Goal: Task Accomplishment & Management: Manage account settings

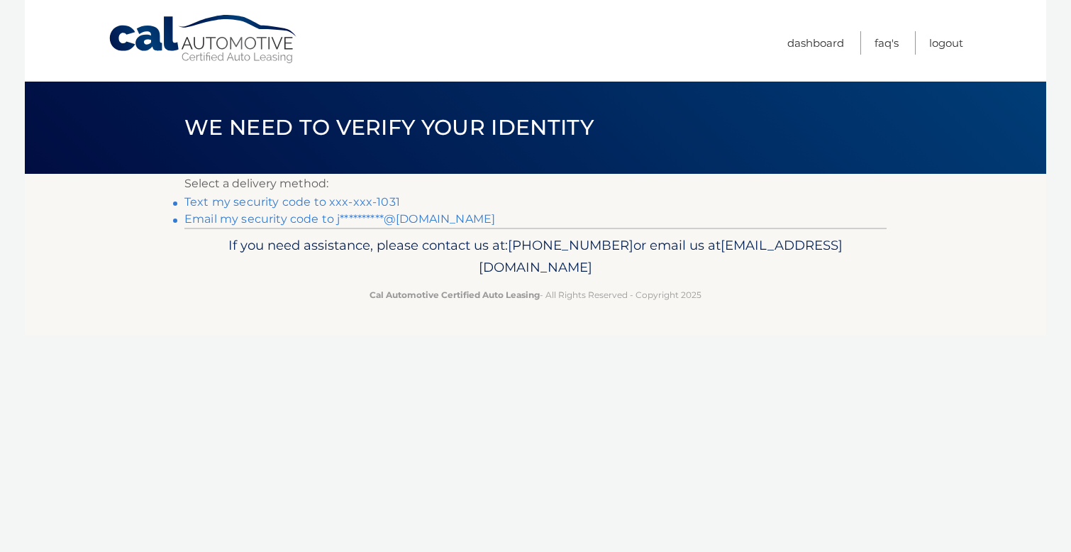
click at [285, 221] on link "**********" at bounding box center [339, 218] width 311 height 13
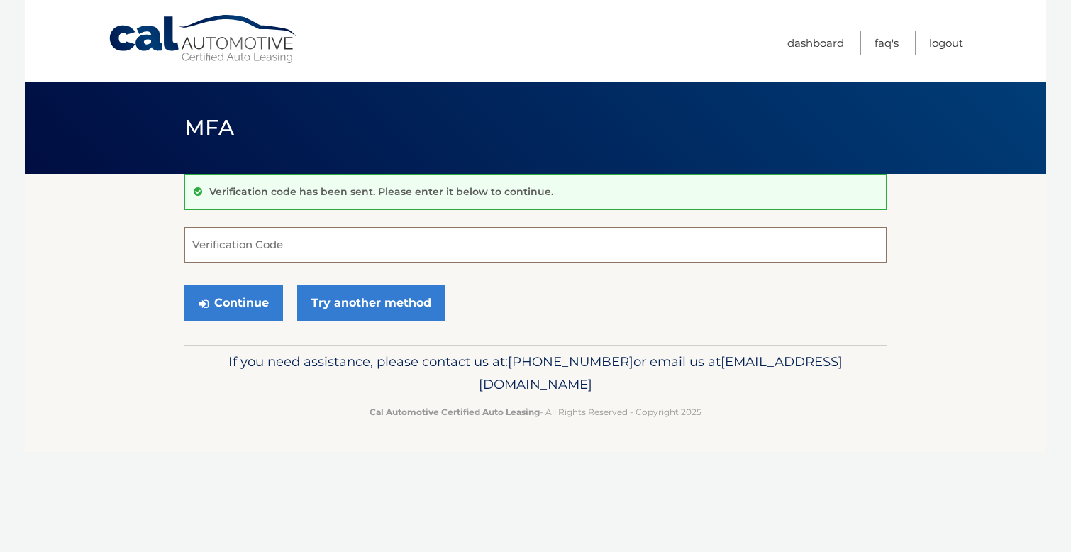
click at [281, 252] on input "Verification Code" at bounding box center [535, 244] width 702 height 35
type input "348192"
click at [265, 300] on button "Continue" at bounding box center [233, 302] width 99 height 35
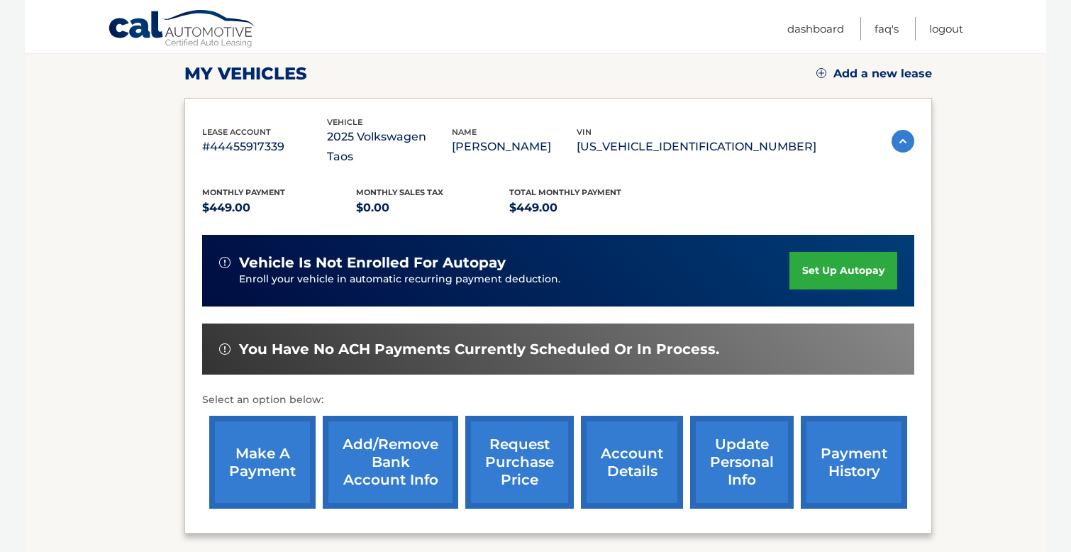
scroll to position [196, 0]
click at [308, 434] on link "make a payment" at bounding box center [262, 461] width 106 height 93
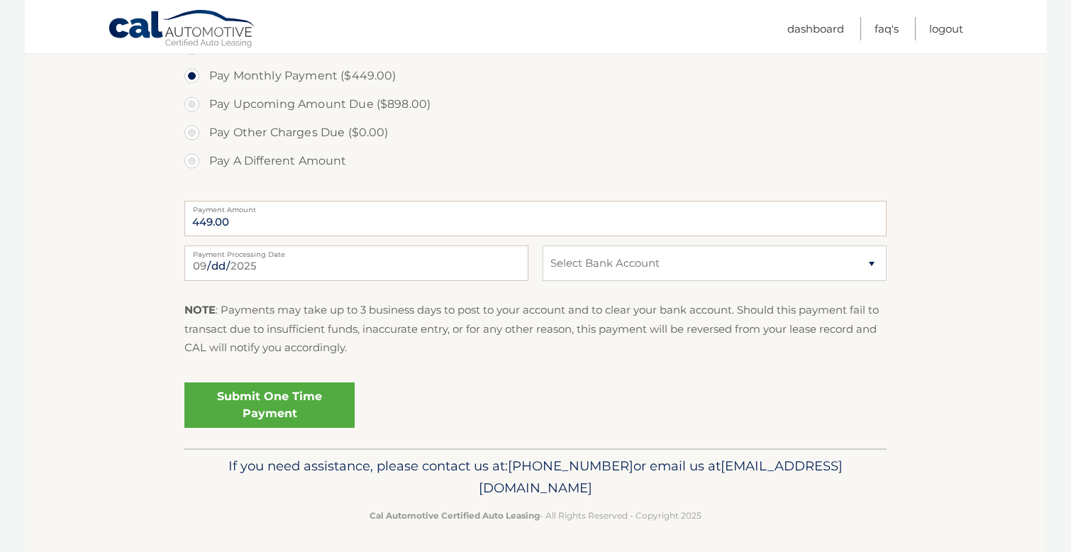
scroll to position [501, 0]
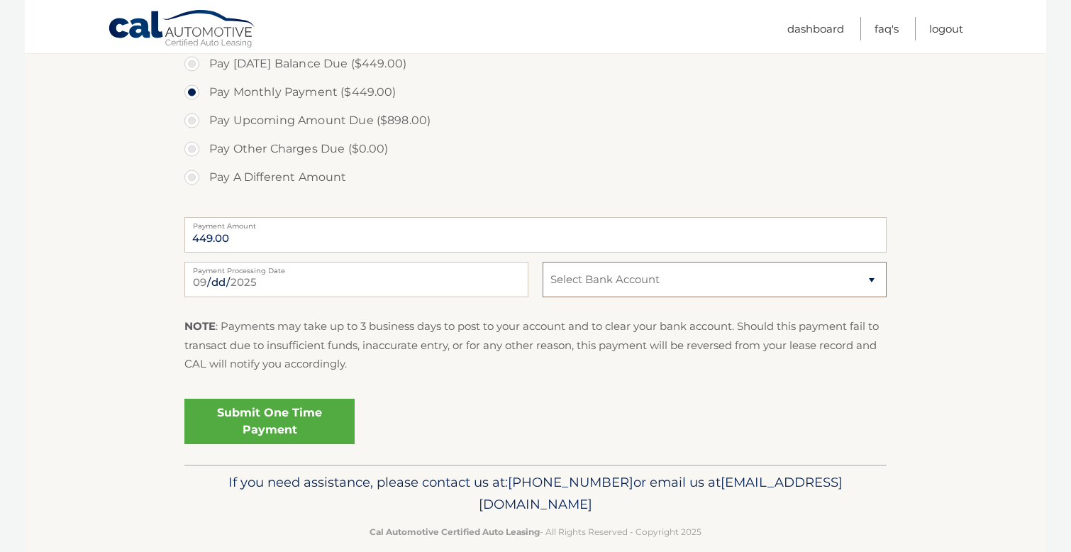
click at [613, 292] on select "Select Bank Account Checking JPMORGAN CHASE BANK, NA *****6053 Checking JPMORGA…" at bounding box center [714, 279] width 344 height 35
select select "YzhmMTRmZTQtNWE1OS00ZDQyLWEzYTAtN2M0ODEyMDFhZjQx"
click at [324, 409] on link "Submit One Time Payment" at bounding box center [269, 420] width 170 height 45
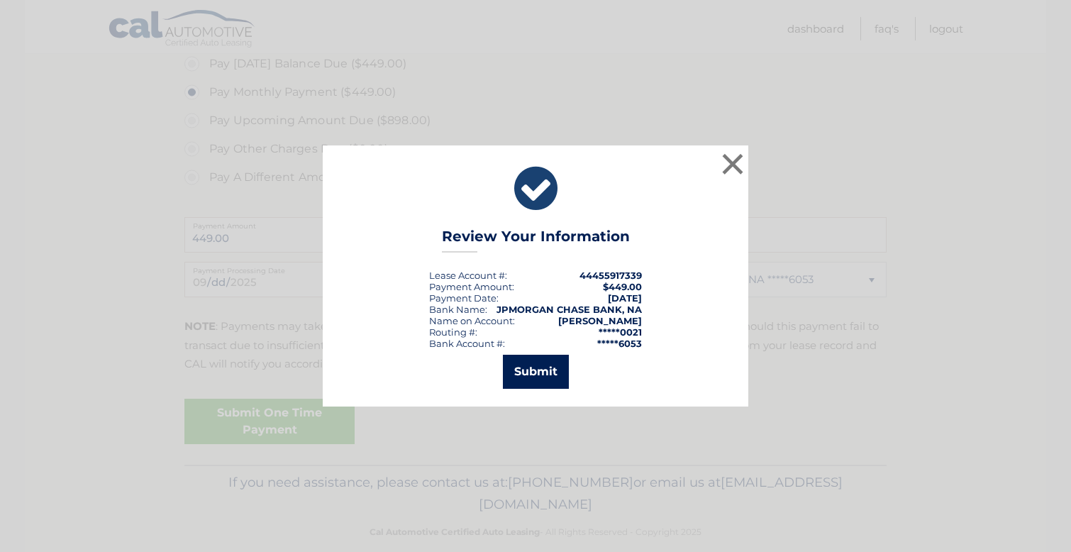
click at [559, 369] on button "Submit" at bounding box center [536, 372] width 66 height 34
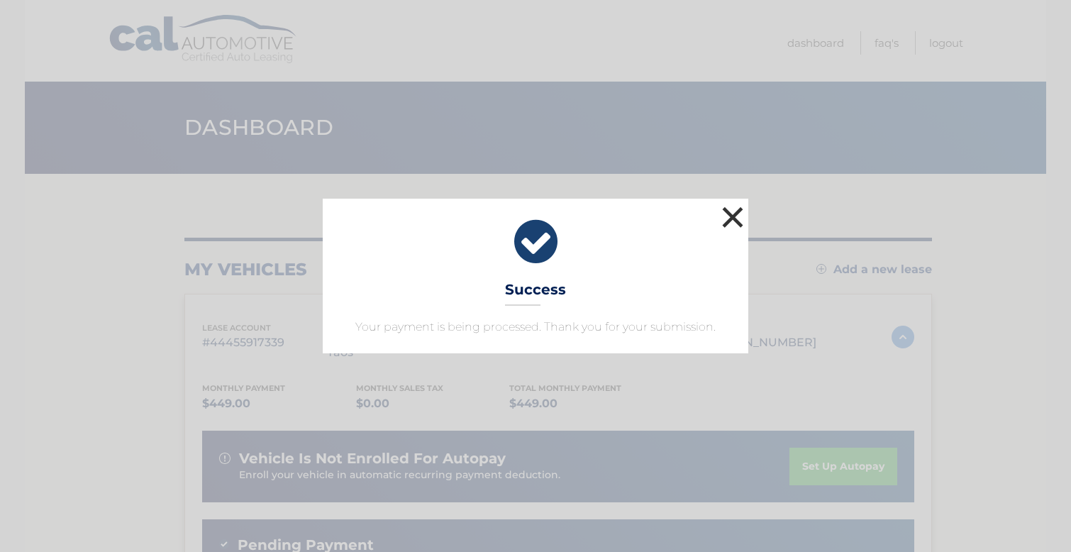
click at [739, 220] on button "×" at bounding box center [732, 217] width 28 height 28
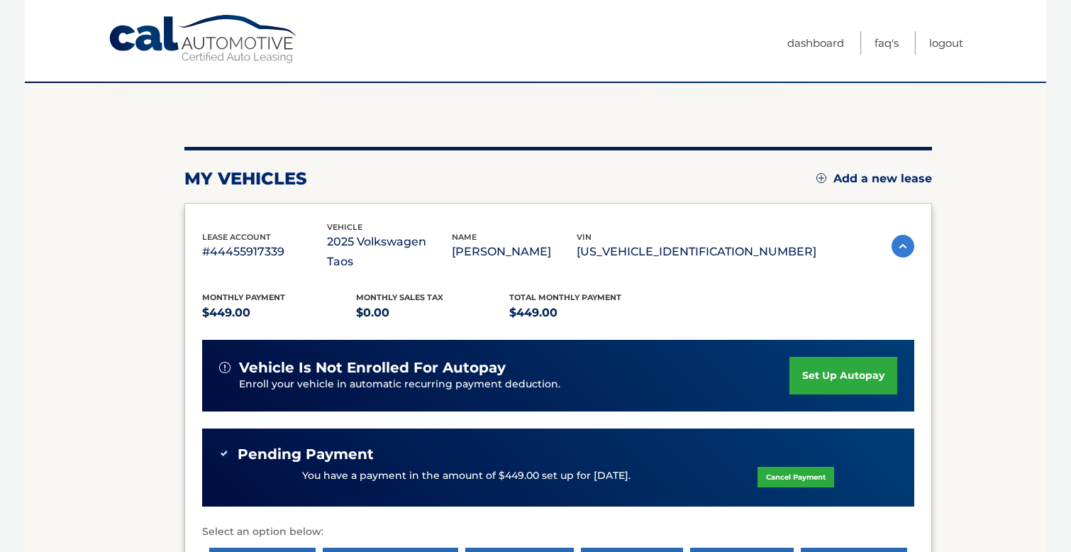
scroll to position [103, 0]
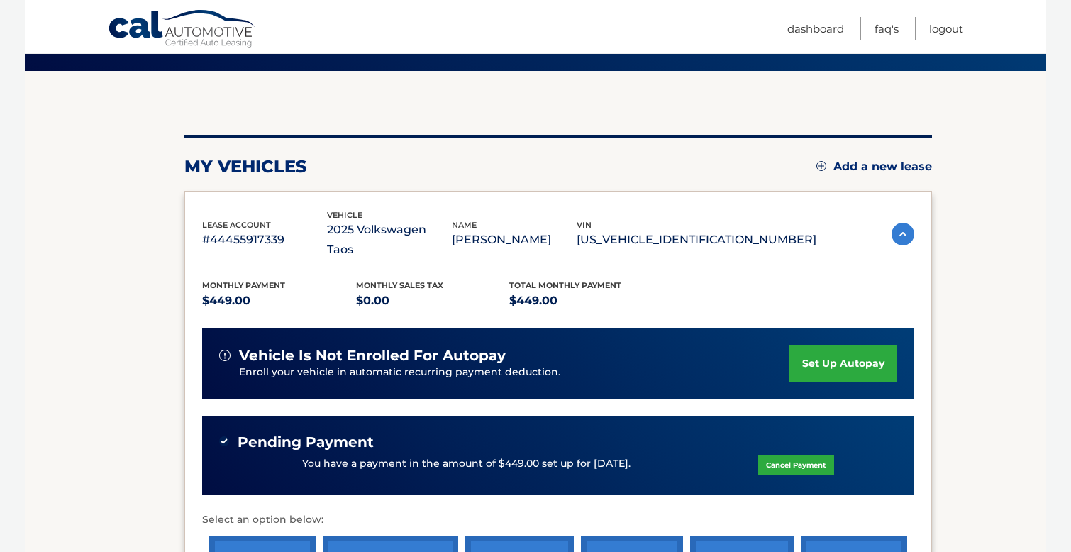
click at [821, 350] on link "set up autopay" at bounding box center [843, 364] width 108 height 38
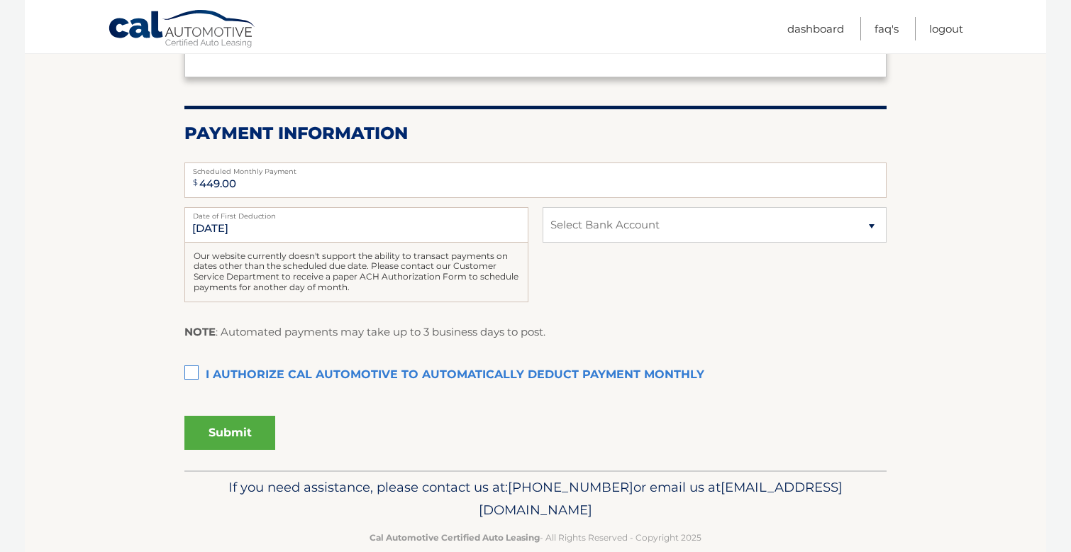
scroll to position [238, 0]
click at [189, 371] on label "I authorize cal automotive to automatically deduct payment monthly This checkbo…" at bounding box center [535, 374] width 702 height 28
click at [0, 0] on input "I authorize cal automotive to automatically deduct payment monthly This checkbo…" at bounding box center [0, 0] width 0 height 0
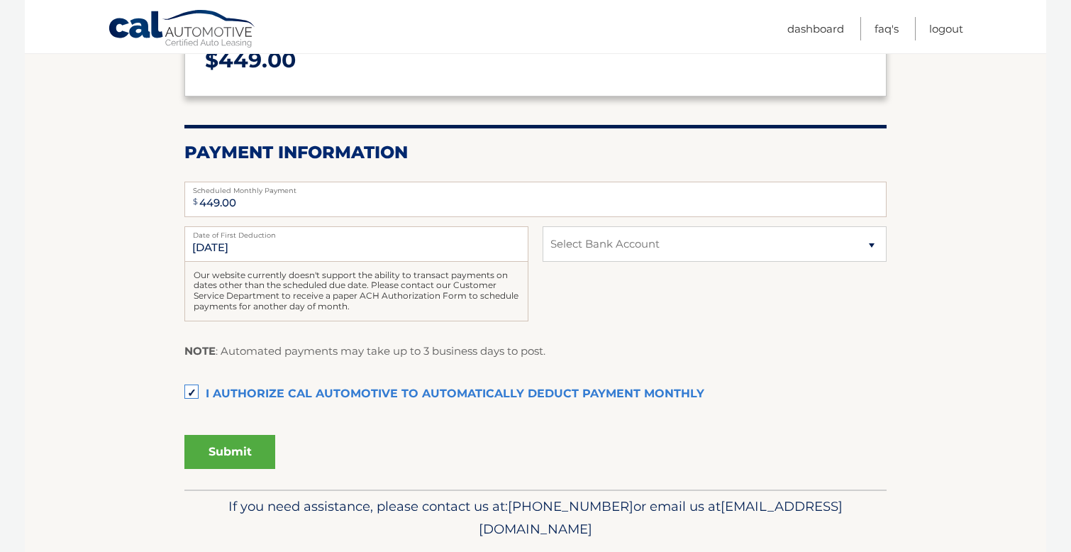
scroll to position [209, 0]
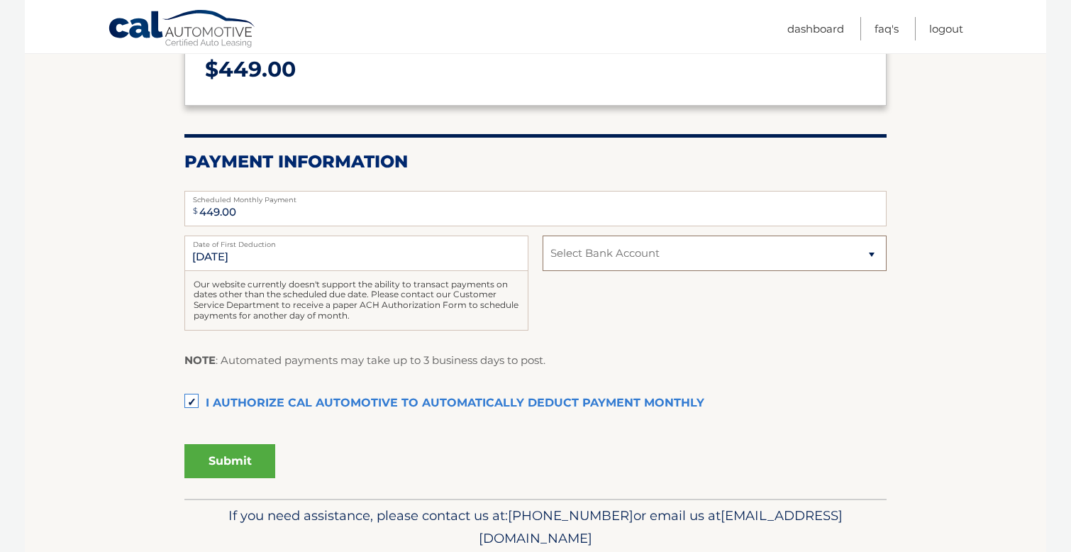
select select "YzhmMTRmZTQtNWE1OS00ZDQyLWEzYTAtN2M0ODEyMDFhZjQx"
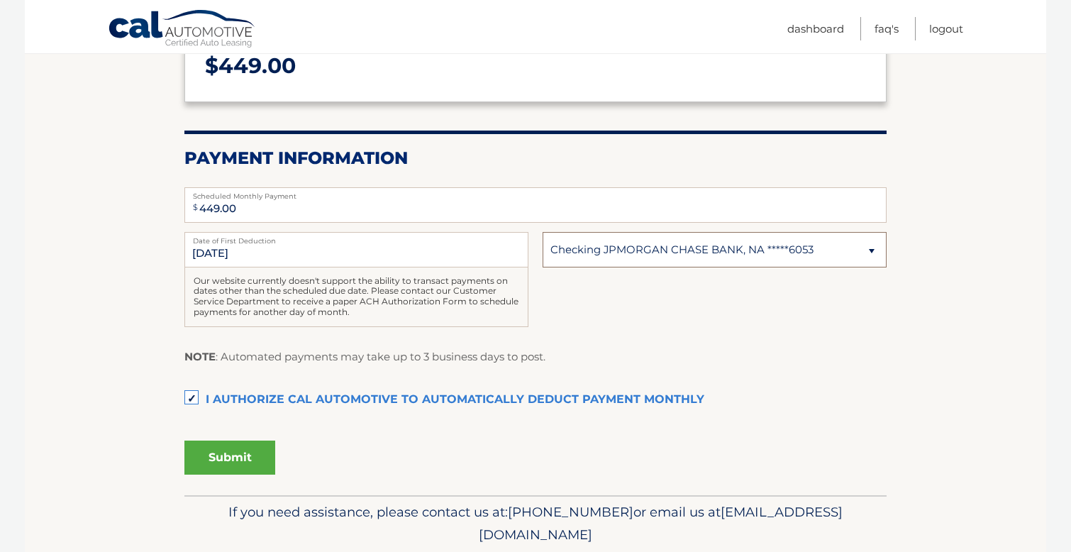
scroll to position [213, 0]
click at [264, 445] on button "Submit" at bounding box center [229, 457] width 91 height 34
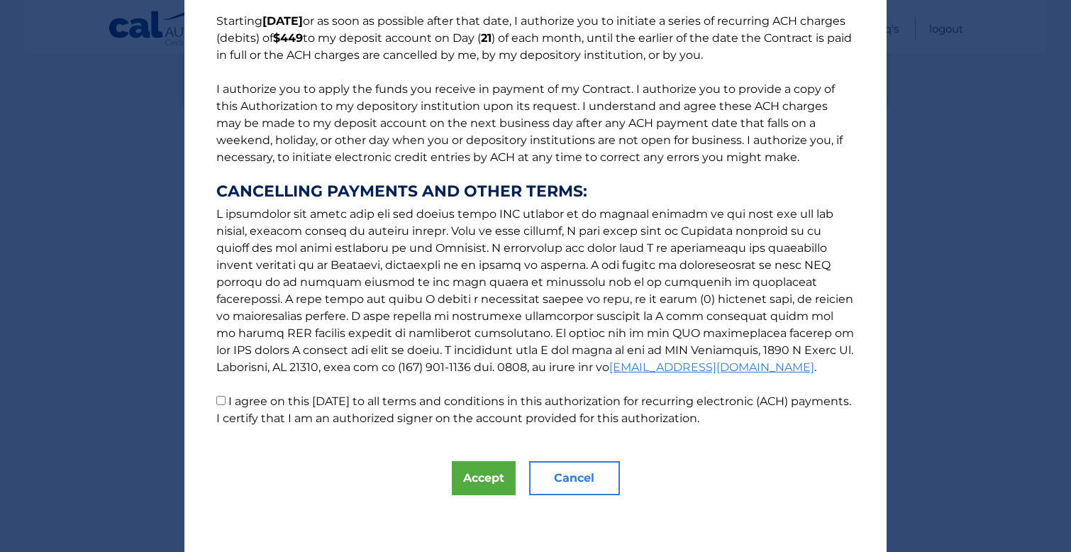
scroll to position [118, 0]
click at [228, 403] on label "I agree on this 09/27/2025 to all terms and conditions in this authorization fo…" at bounding box center [533, 409] width 635 height 30
click at [225, 403] on input "I agree on this 09/27/2025 to all terms and conditions in this authorization fo…" at bounding box center [220, 400] width 9 height 9
checkbox input "true"
click at [467, 485] on button "Accept" at bounding box center [484, 478] width 64 height 34
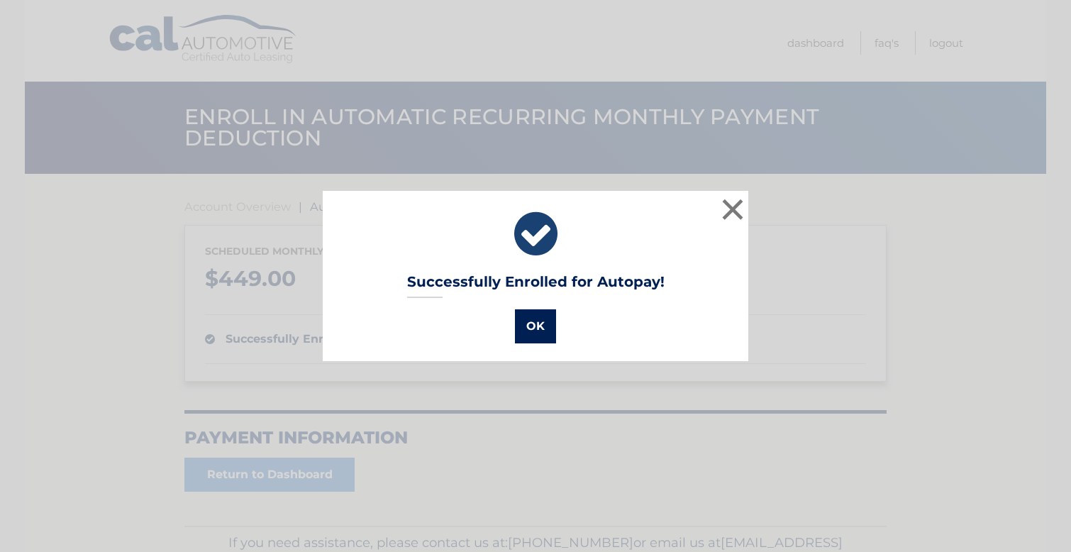
click at [527, 329] on button "OK" at bounding box center [535, 326] width 41 height 34
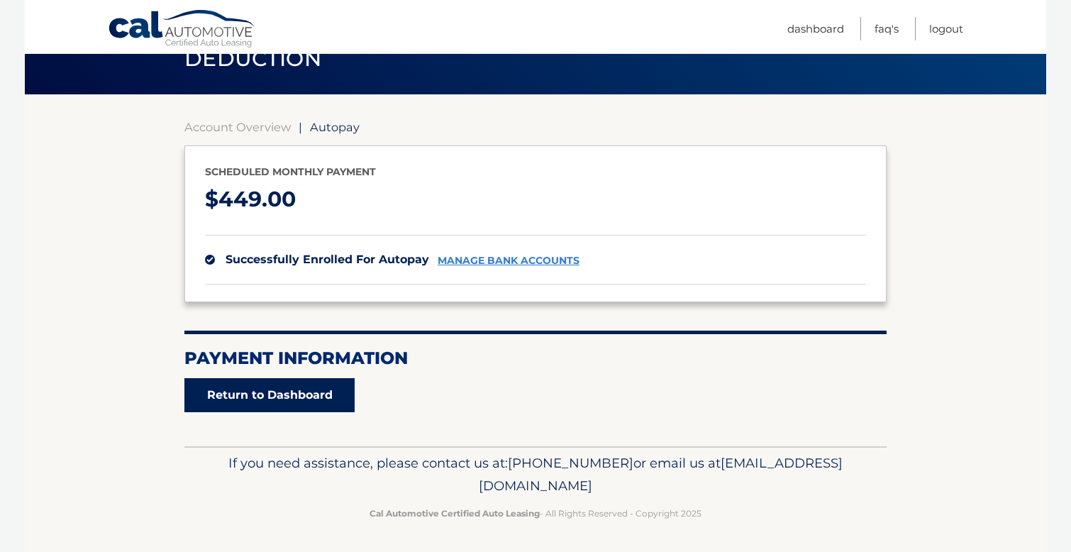
scroll to position [79, 0]
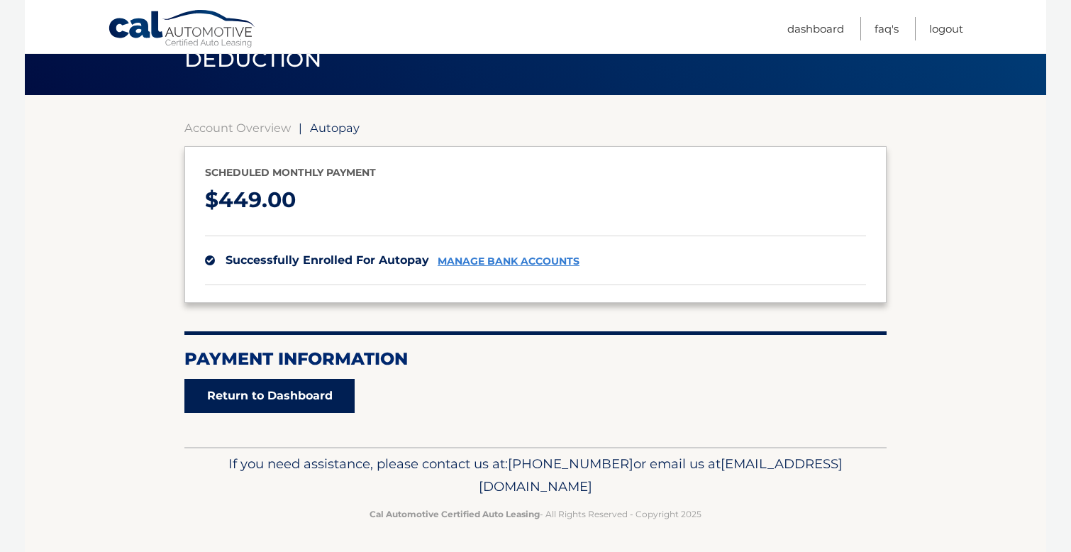
click at [303, 381] on link "Return to Dashboard" at bounding box center [269, 396] width 170 height 34
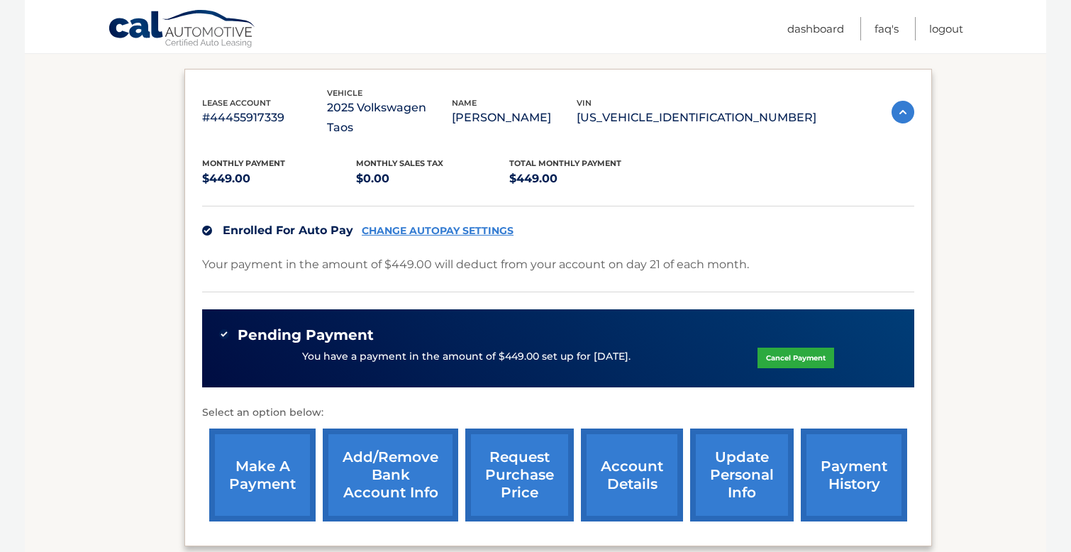
scroll to position [225, 0]
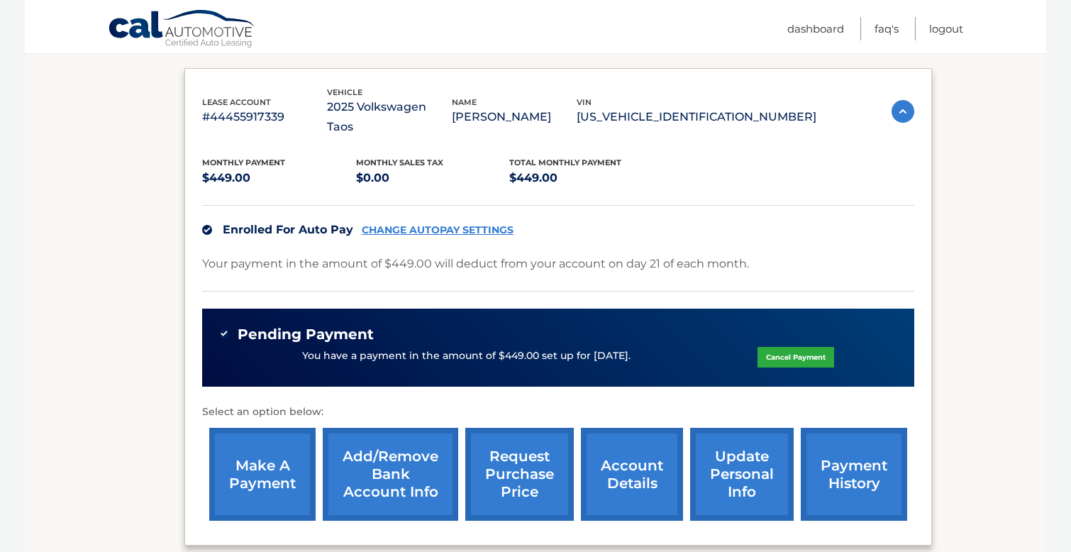
click at [847, 469] on link "payment history" at bounding box center [853, 474] width 106 height 93
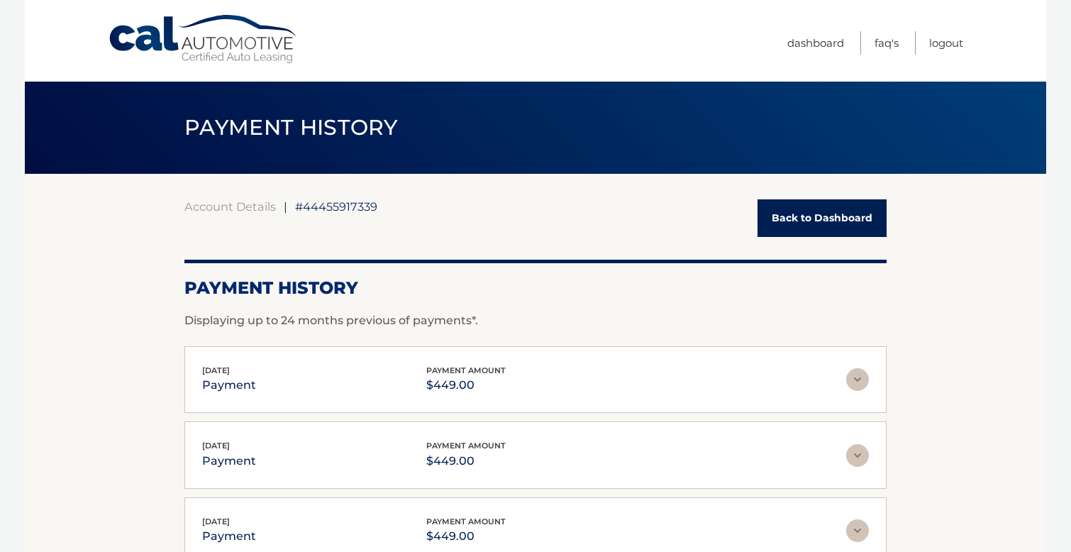
click at [777, 213] on link "Back to Dashboard" at bounding box center [821, 218] width 129 height 38
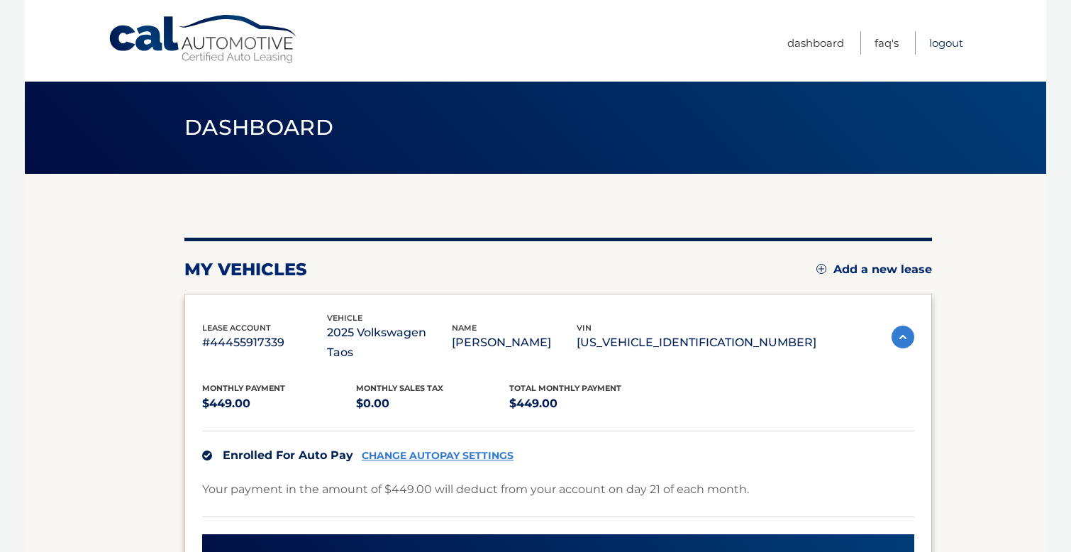
click at [932, 50] on link "Logout" at bounding box center [946, 42] width 34 height 23
